Goal: Check status: Check status

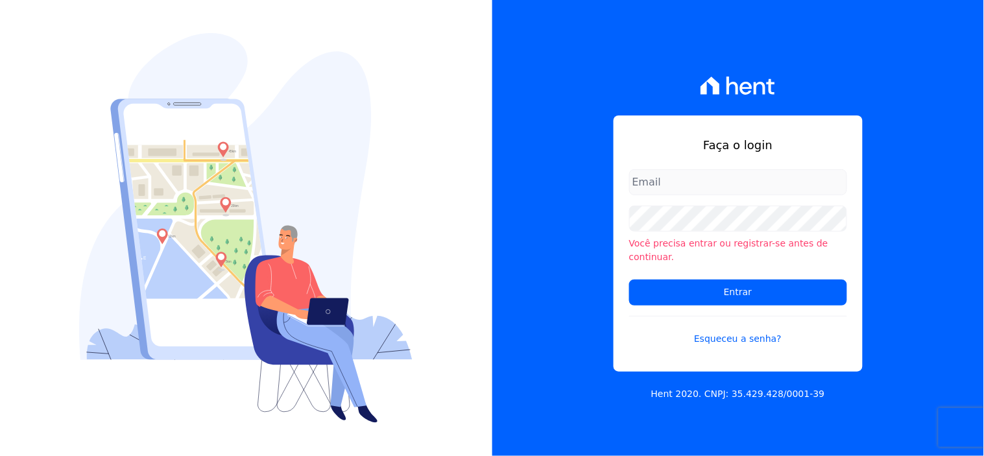
click at [654, 189] on input "email" at bounding box center [738, 182] width 218 height 26
click at [651, 192] on input "email" at bounding box center [738, 182] width 218 height 26
type input "ivete@ribeirocervantes.com.br"
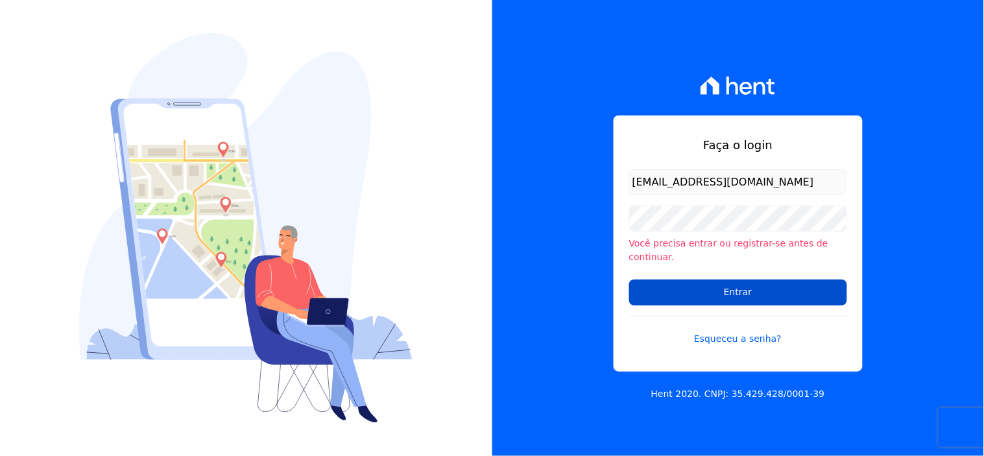
click at [721, 291] on input "Entrar" at bounding box center [738, 293] width 218 height 26
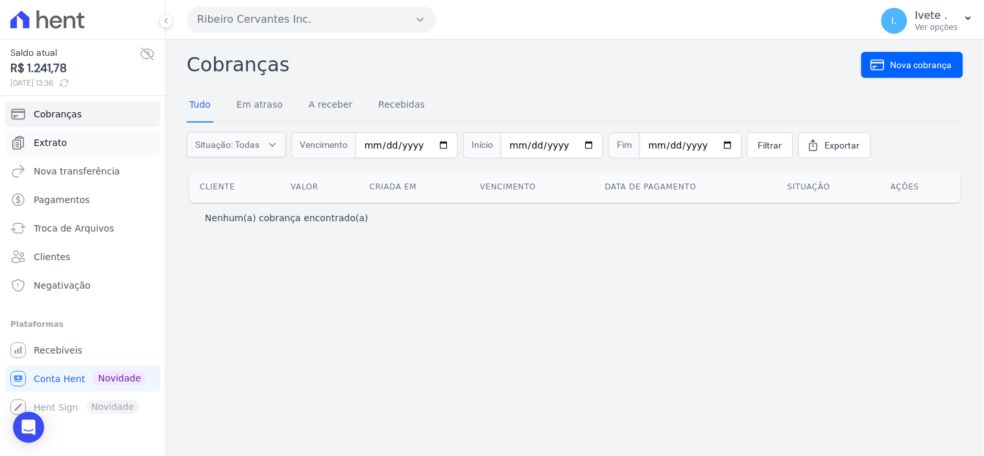
click at [51, 145] on span "Extrato" at bounding box center [50, 142] width 33 height 13
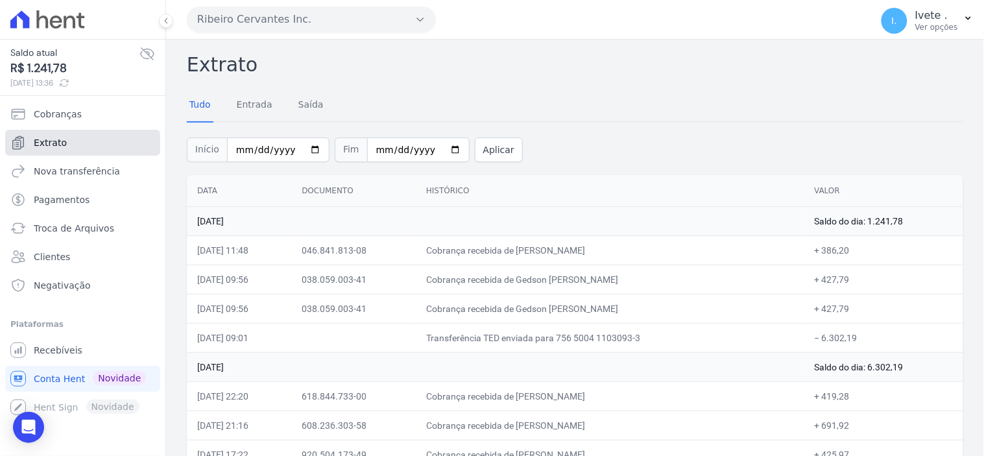
click at [75, 138] on link "Extrato" at bounding box center [82, 143] width 155 height 26
click at [59, 349] on span "Recebíveis" at bounding box center [58, 350] width 49 height 13
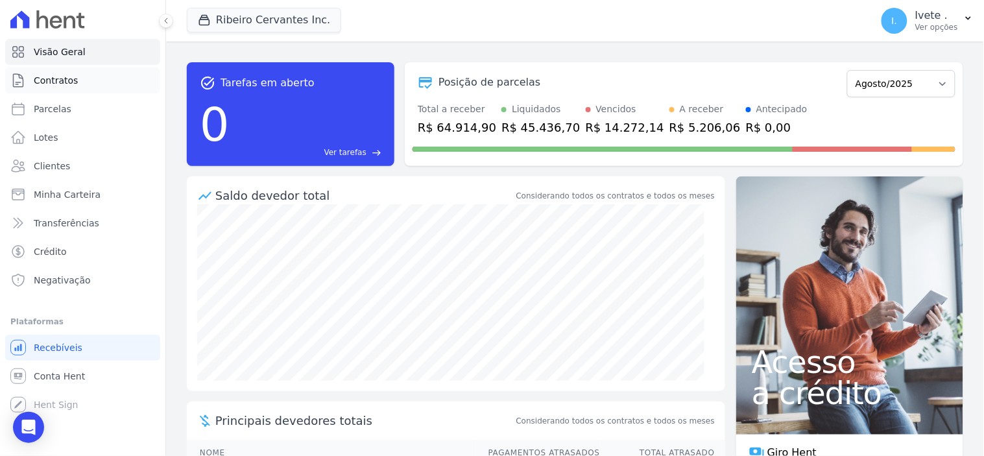
click at [69, 82] on span "Contratos" at bounding box center [56, 80] width 44 height 13
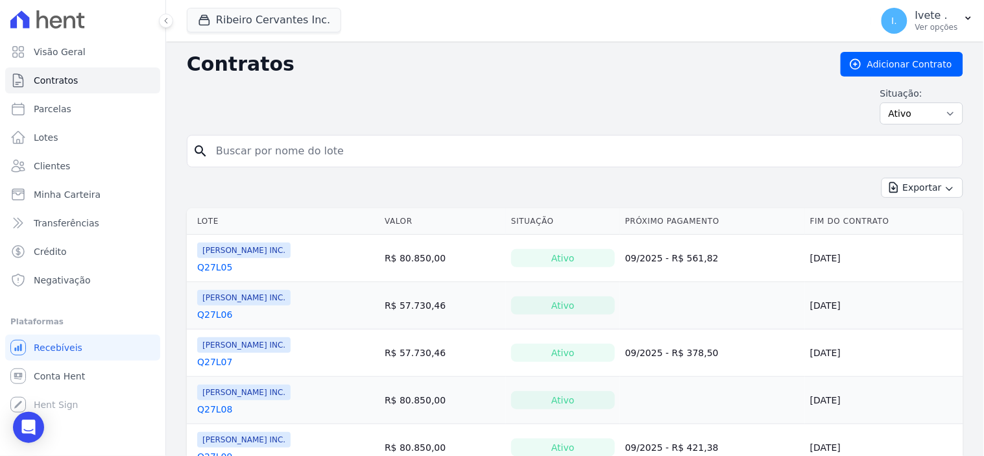
click at [244, 154] on input "search" at bounding box center [582, 151] width 749 height 26
type input "q32l29"
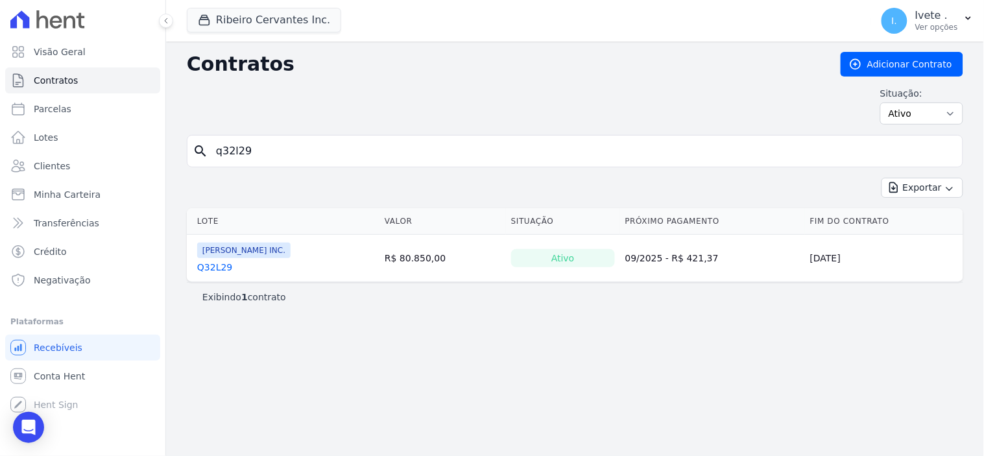
click at [215, 270] on link "Q32L29" at bounding box center [214, 267] width 35 height 13
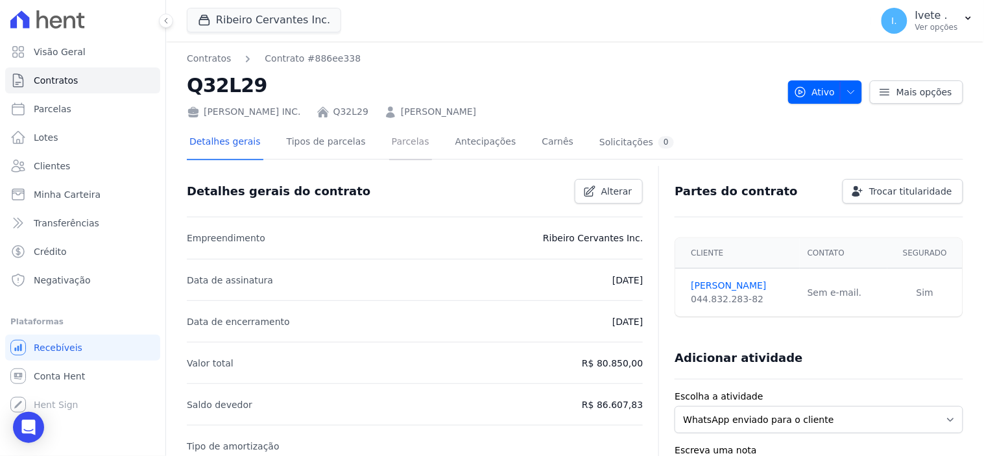
click at [392, 143] on link "Parcelas" at bounding box center [410, 143] width 43 height 34
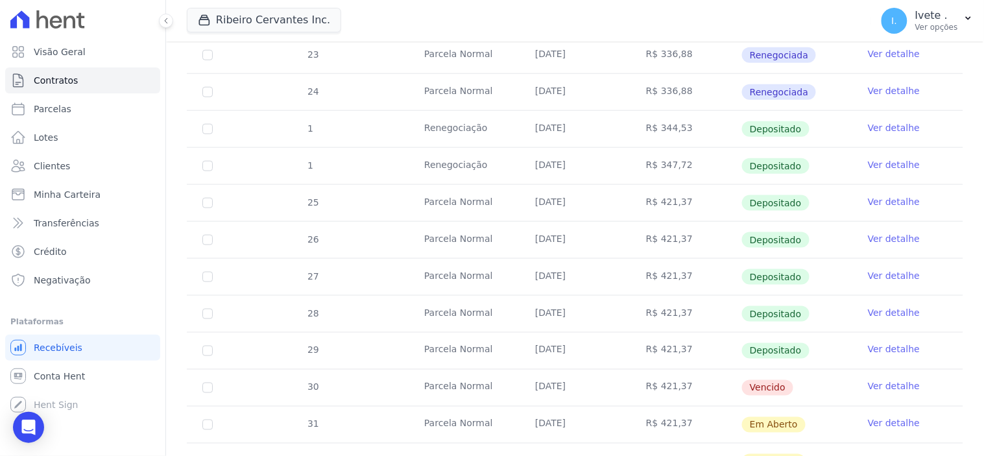
scroll to position [360, 0]
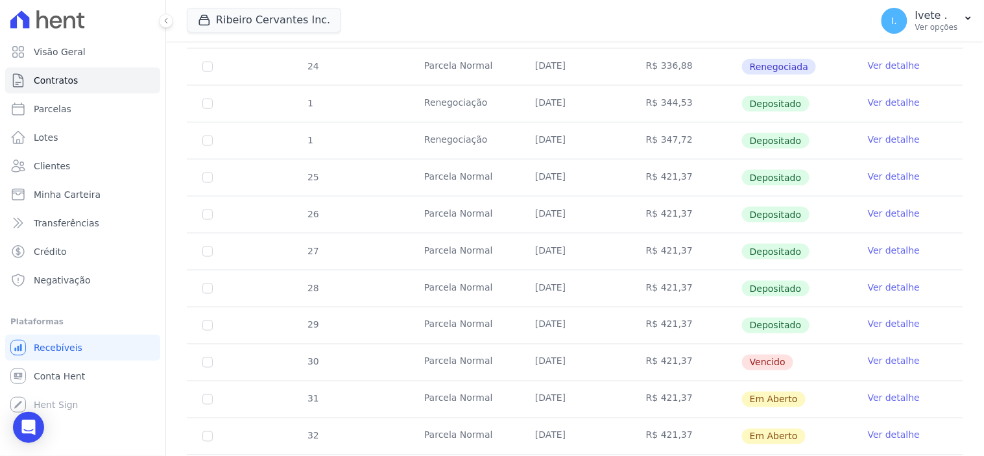
click at [886, 362] on link "Ver detalhe" at bounding box center [894, 361] width 52 height 13
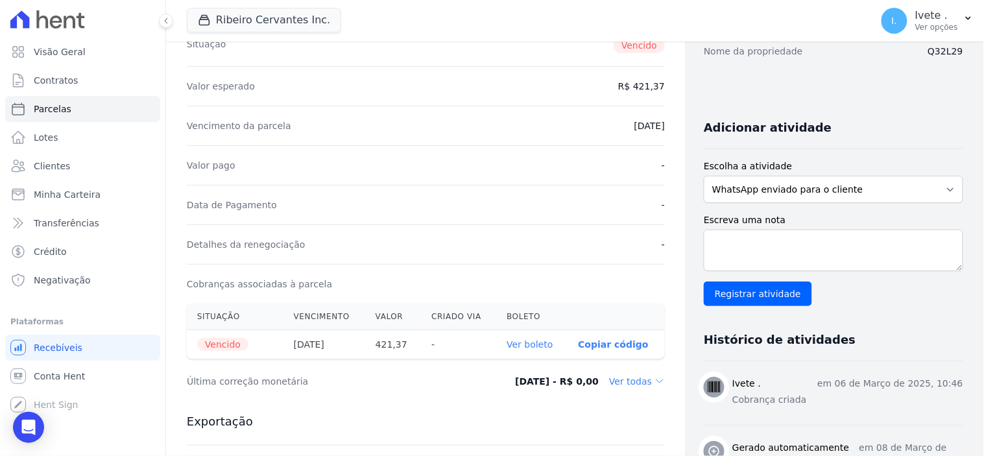
scroll to position [288, 0]
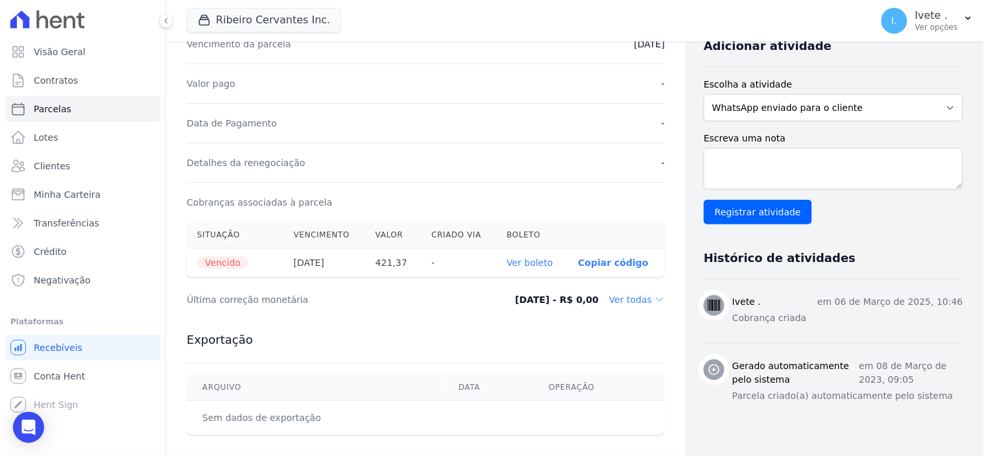
click at [516, 261] on link "Ver boleto" at bounding box center [530, 262] width 46 height 10
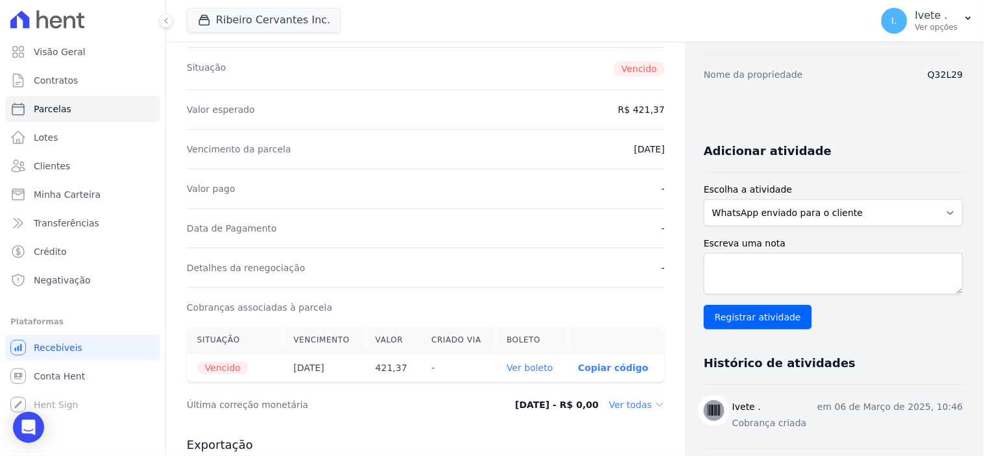
scroll to position [0, 0]
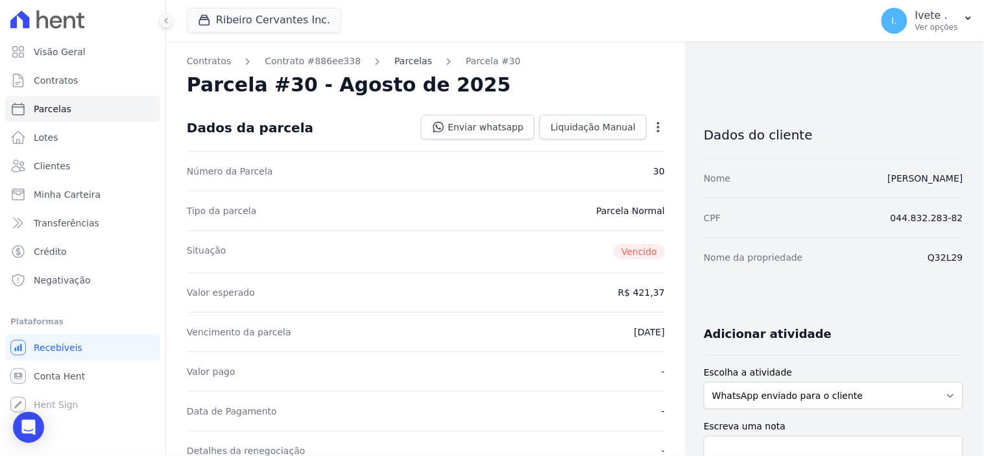
click at [394, 63] on link "Parcelas" at bounding box center [413, 61] width 38 height 14
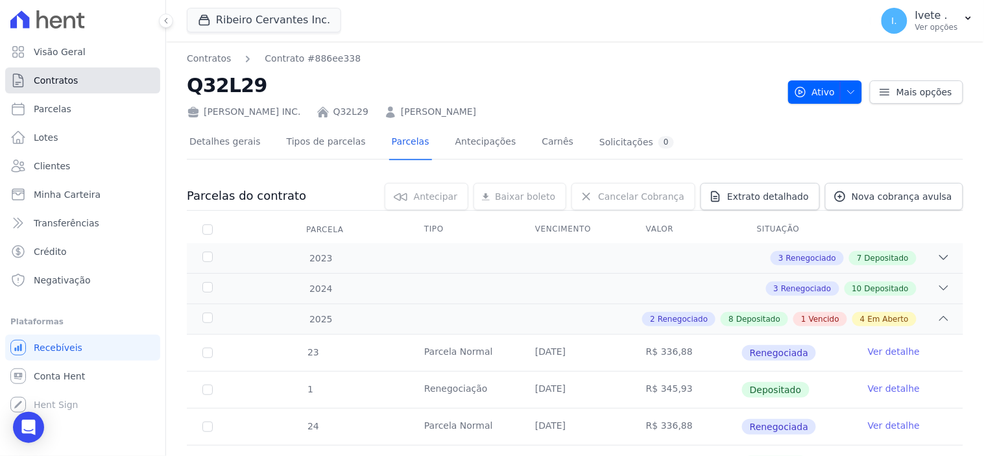
click at [67, 83] on span "Contratos" at bounding box center [56, 80] width 44 height 13
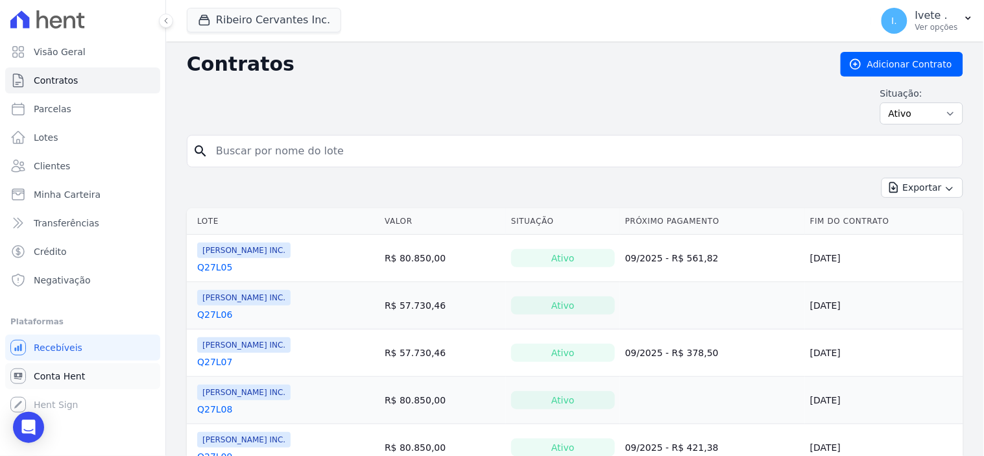
click at [61, 378] on span "Conta Hent" at bounding box center [59, 376] width 51 height 13
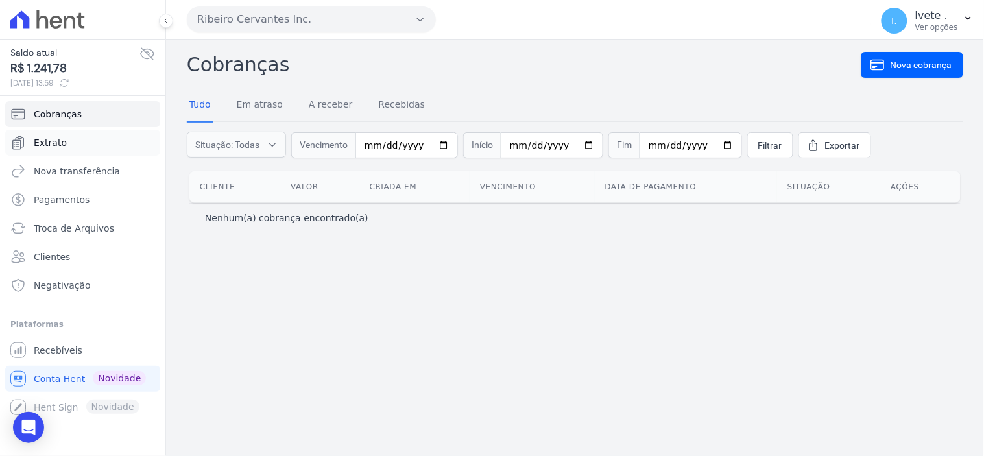
click at [52, 141] on span "Extrato" at bounding box center [50, 142] width 33 height 13
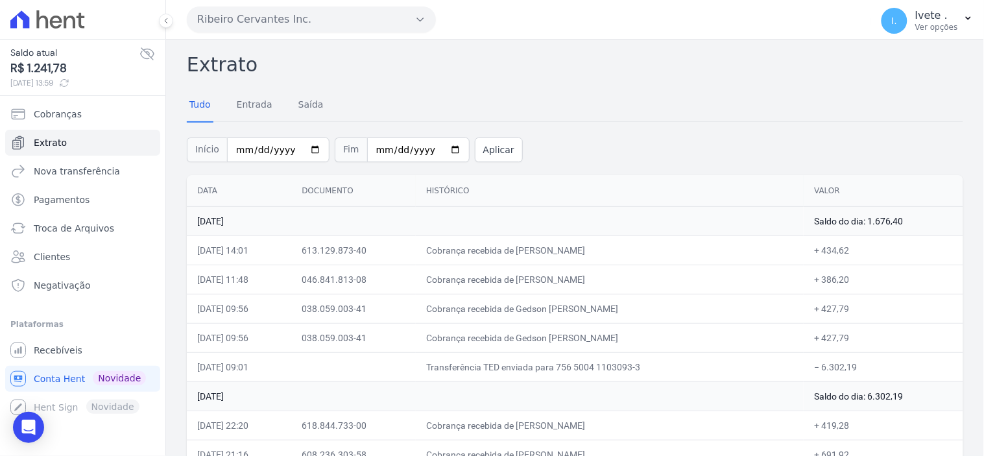
click at [69, 82] on icon at bounding box center [64, 83] width 10 height 10
click at [69, 143] on link "Extrato" at bounding box center [82, 143] width 155 height 26
click at [62, 143] on span "Extrato" at bounding box center [50, 142] width 33 height 13
click at [53, 146] on span "Extrato" at bounding box center [50, 142] width 33 height 13
click at [56, 144] on span "Extrato" at bounding box center [50, 142] width 33 height 13
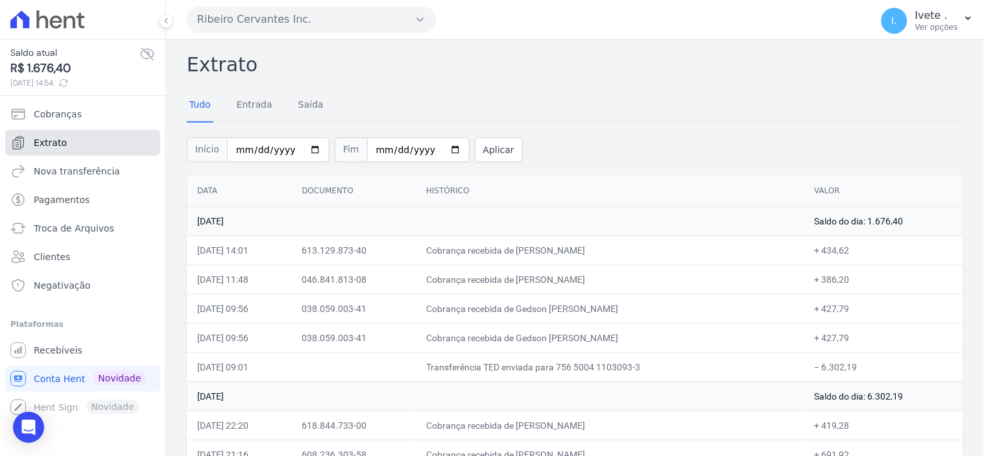
click at [69, 140] on link "Extrato" at bounding box center [82, 143] width 155 height 26
click at [52, 141] on span "Extrato" at bounding box center [50, 142] width 33 height 13
click at [75, 141] on link "Extrato" at bounding box center [82, 143] width 155 height 26
click at [51, 354] on span "Recebíveis" at bounding box center [58, 350] width 49 height 13
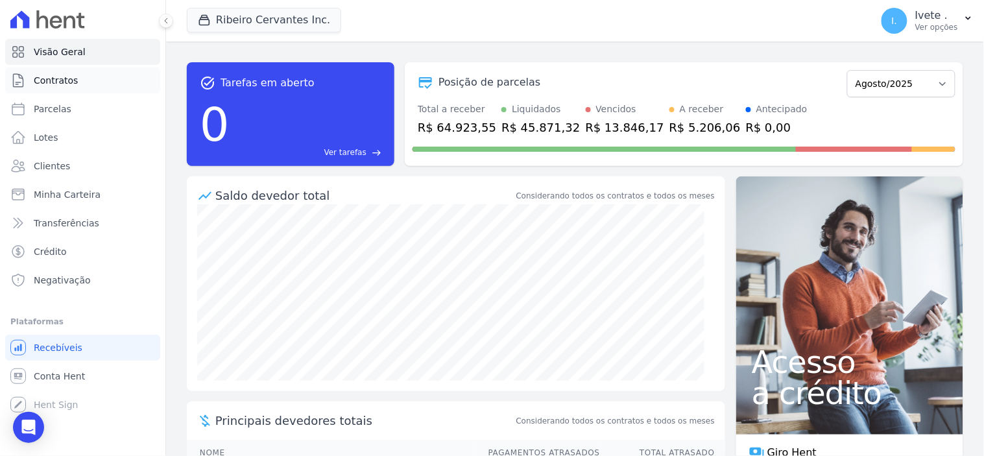
click at [53, 78] on span "Contratos" at bounding box center [56, 80] width 44 height 13
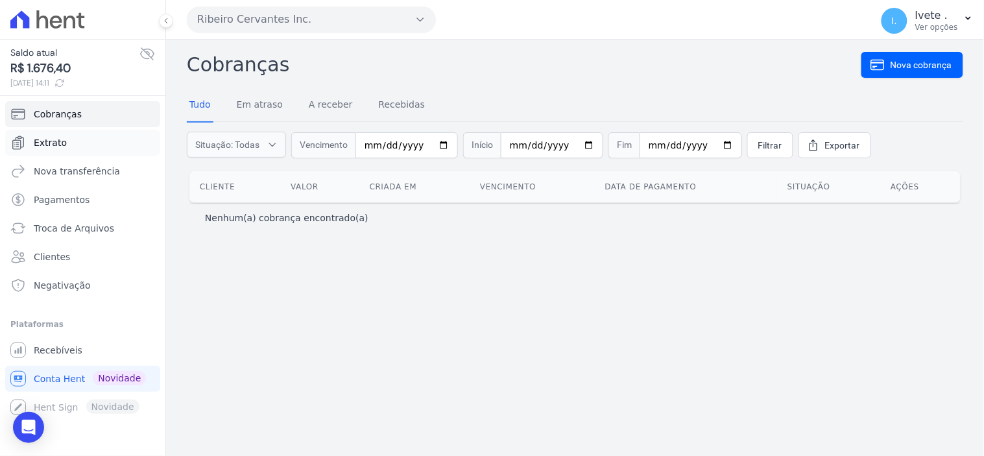
click at [61, 147] on span "Extrato" at bounding box center [50, 142] width 33 height 13
click at [56, 144] on span "Extrato" at bounding box center [50, 142] width 33 height 13
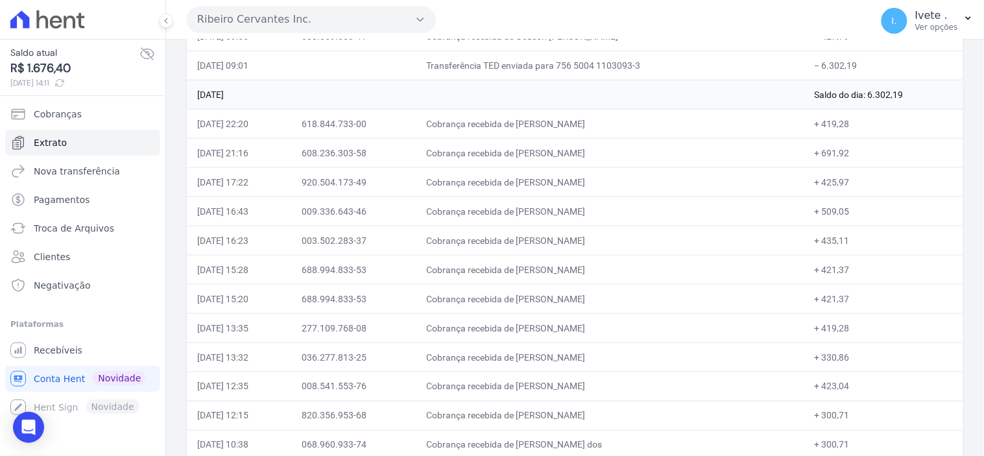
scroll to position [288, 0]
